Goal: Task Accomplishment & Management: Complete application form

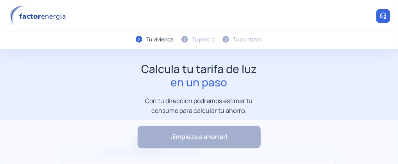
click at [207, 139] on div "¡Empieza a ahorrar! "Excelente servicio y atención al cliente" "Respeto por el …" at bounding box center [199, 142] width 398 height 44
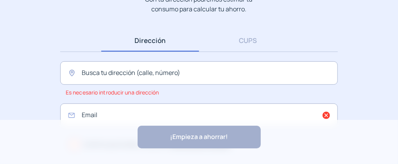
scroll to position [117, 0]
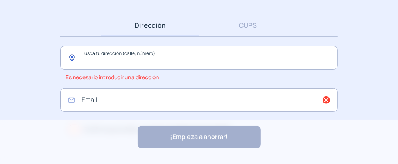
click at [145, 70] on input "text" at bounding box center [199, 57] width 278 height 23
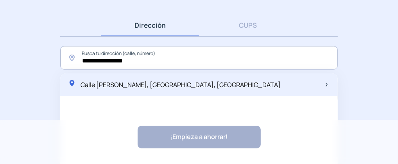
click at [158, 89] on span "Calle [PERSON_NAME], [GEOGRAPHIC_DATA], [GEOGRAPHIC_DATA]" at bounding box center [181, 85] width 200 height 9
type input "**********"
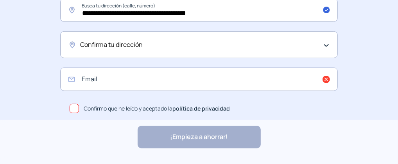
scroll to position [157, 0]
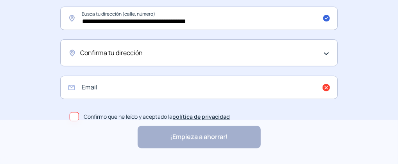
click at [325, 67] on div "Confirma tu dirección" at bounding box center [199, 53] width 278 height 27
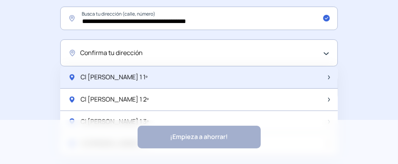
click at [148, 83] on span "Cl [PERSON_NAME] 1 1º" at bounding box center [114, 77] width 67 height 10
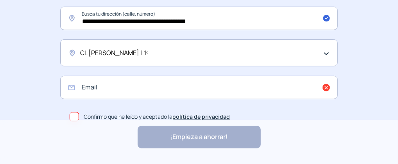
click at [149, 58] on span "CL [PERSON_NAME] 1 1º" at bounding box center [114, 53] width 68 height 10
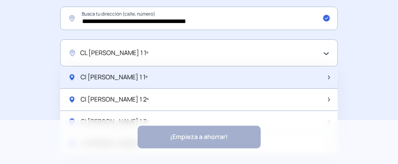
click at [148, 83] on span "Cl [PERSON_NAME] 1 1º" at bounding box center [114, 77] width 67 height 10
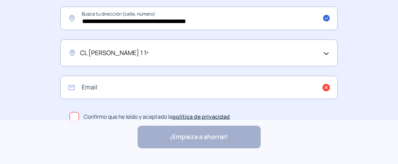
click at [149, 58] on span "CL [PERSON_NAME] 1 1º" at bounding box center [114, 53] width 68 height 10
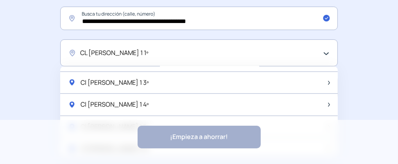
scroll to position [0, 0]
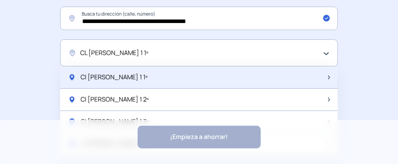
click at [270, 89] on div "Cl [PERSON_NAME] 1 1º" at bounding box center [199, 78] width 278 height 22
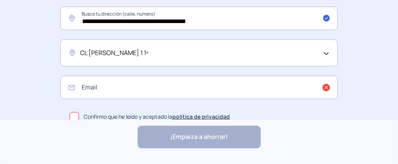
scroll to position [196, 0]
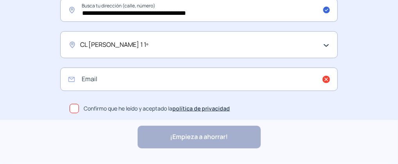
click at [328, 47] on div "CL [PERSON_NAME] 1 1º" at bounding box center [199, 44] width 278 height 27
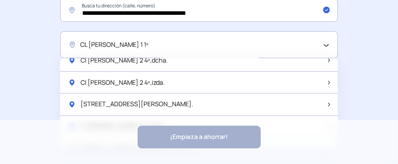
scroll to position [665, 0]
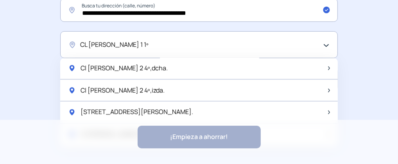
click at [195, 13] on div "Cl [PERSON_NAME] 2 2º,izda." at bounding box center [199, 2] width 278 height 22
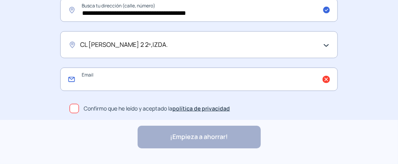
click at [166, 86] on input "email" at bounding box center [199, 79] width 278 height 23
type input "**********"
click at [73, 113] on span at bounding box center [74, 108] width 9 height 9
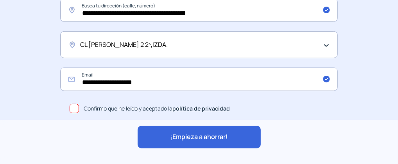
click at [210, 139] on span "¡Empieza a ahorrar!" at bounding box center [199, 137] width 58 height 10
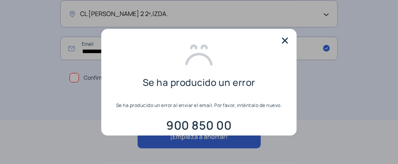
scroll to position [0, 0]
click at [285, 38] on img at bounding box center [285, 41] width 12 height 12
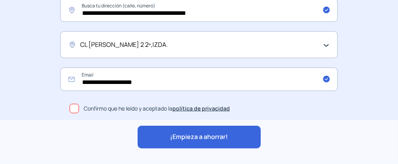
click at [196, 137] on span "¡Empieza a ahorrar!" at bounding box center [199, 137] width 58 height 10
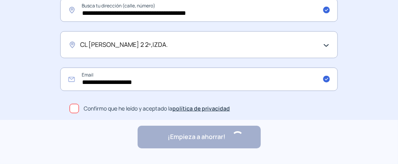
scroll to position [0, 0]
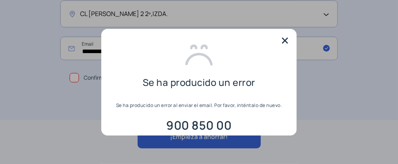
click at [285, 41] on img at bounding box center [285, 41] width 12 height 12
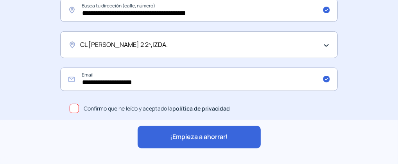
scroll to position [213, 0]
